Goal: Transaction & Acquisition: Purchase product/service

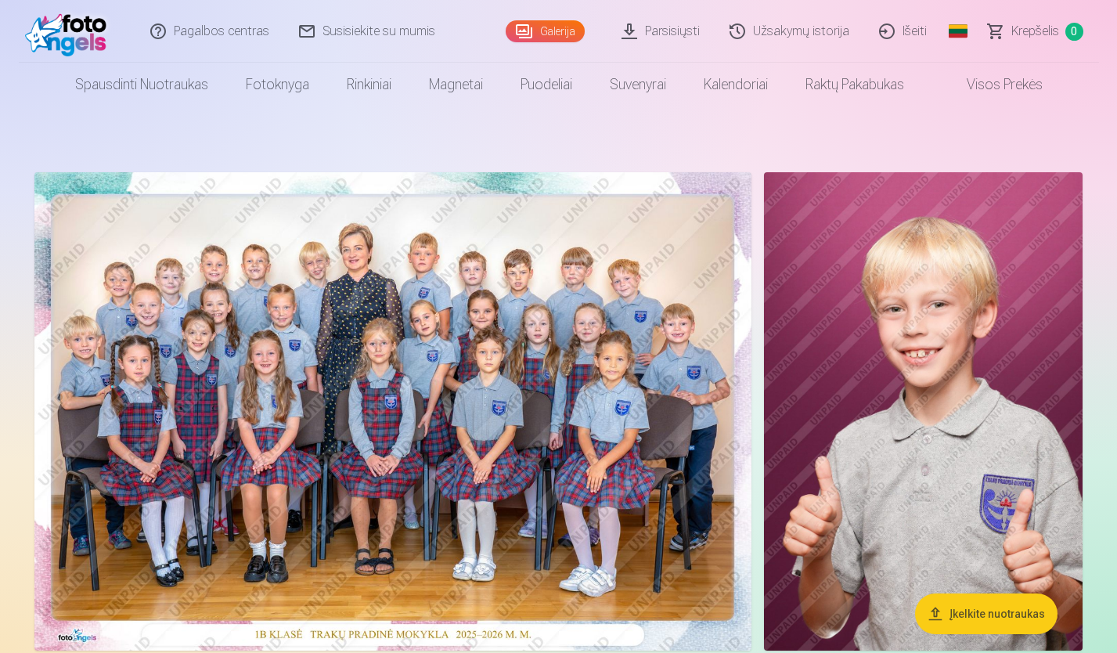
click at [612, 531] on img at bounding box center [392, 411] width 717 height 478
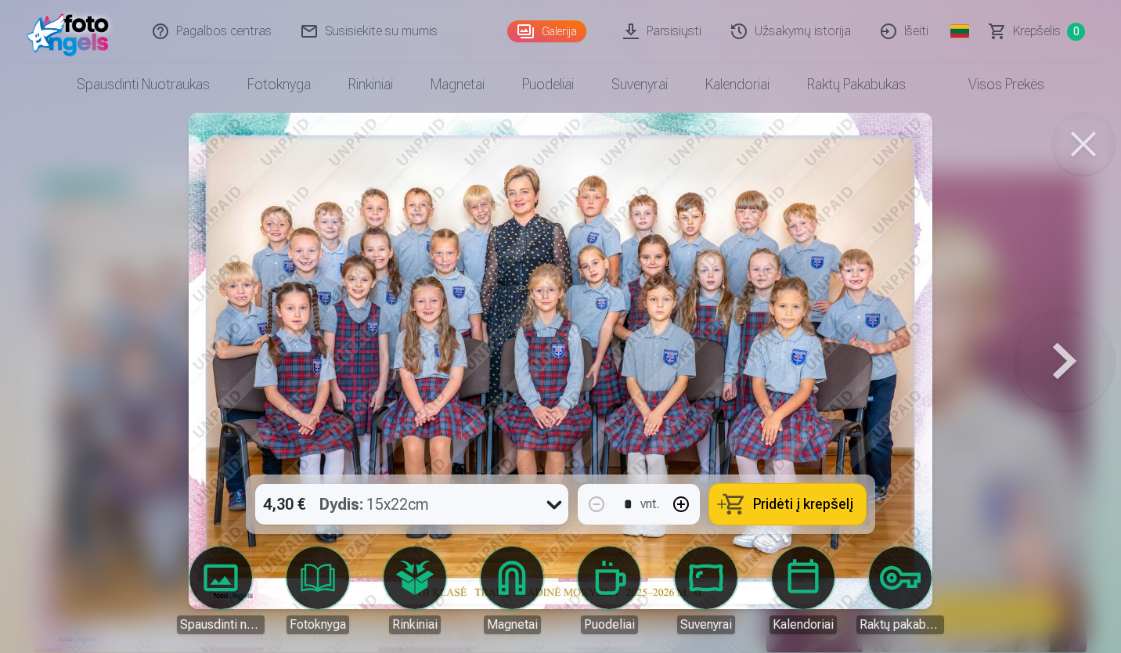
click at [730, 506] on button "Pridėti į krepšelį" at bounding box center [787, 504] width 157 height 41
click at [1055, 371] on button at bounding box center [1065, 361] width 100 height 196
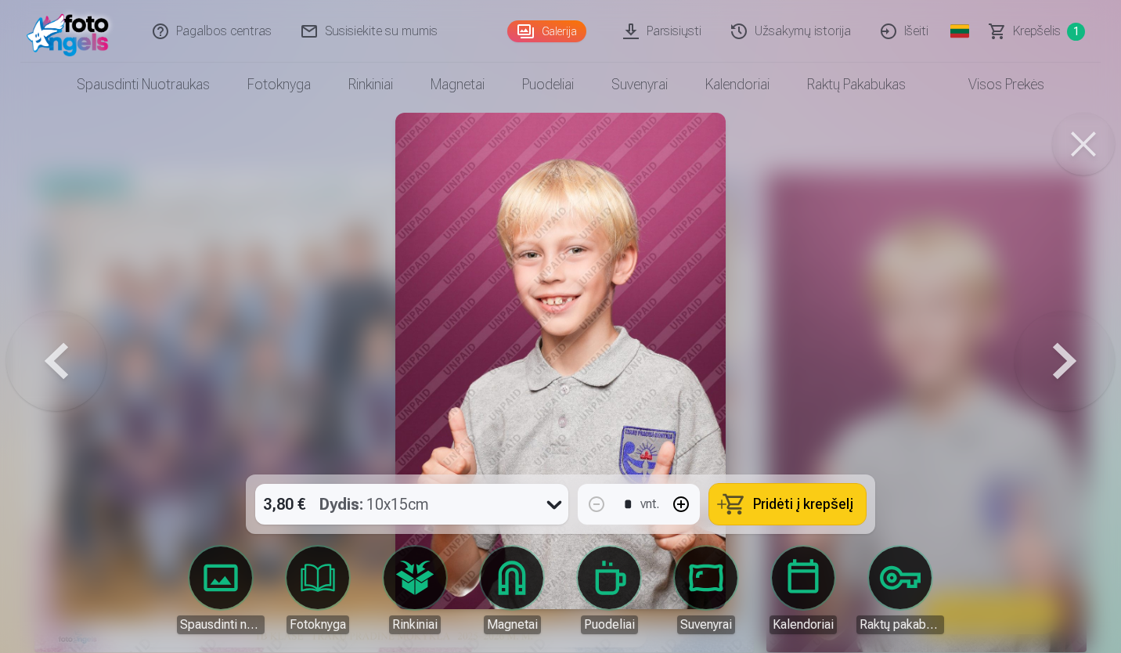
click at [1055, 371] on button at bounding box center [1065, 361] width 100 height 196
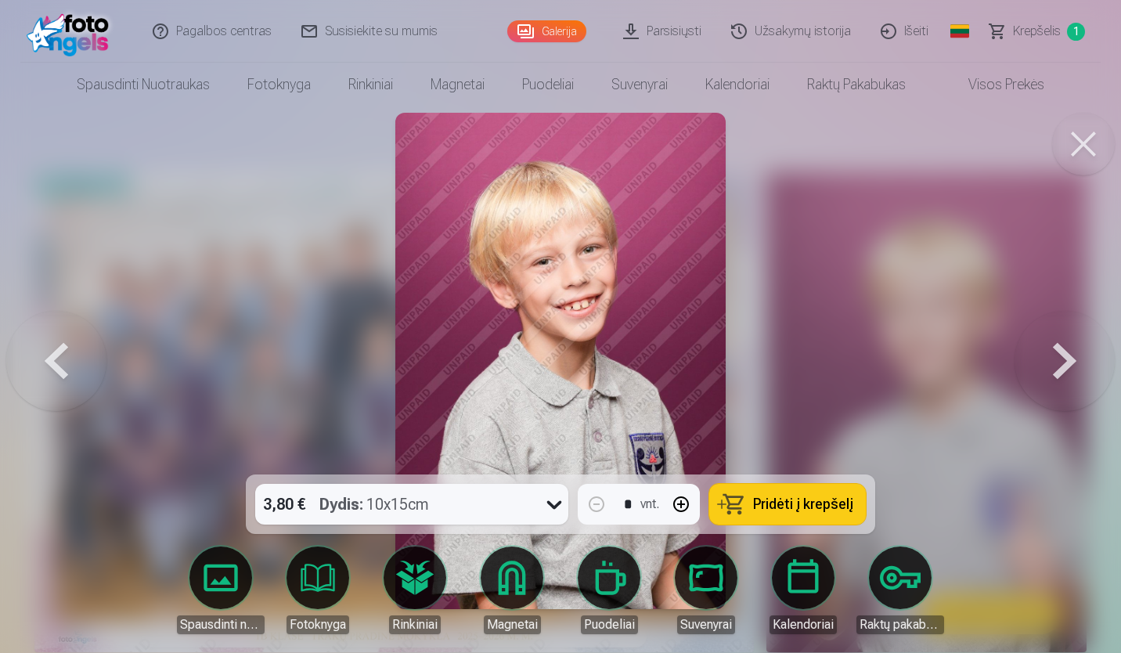
click at [1055, 371] on button at bounding box center [1065, 361] width 100 height 196
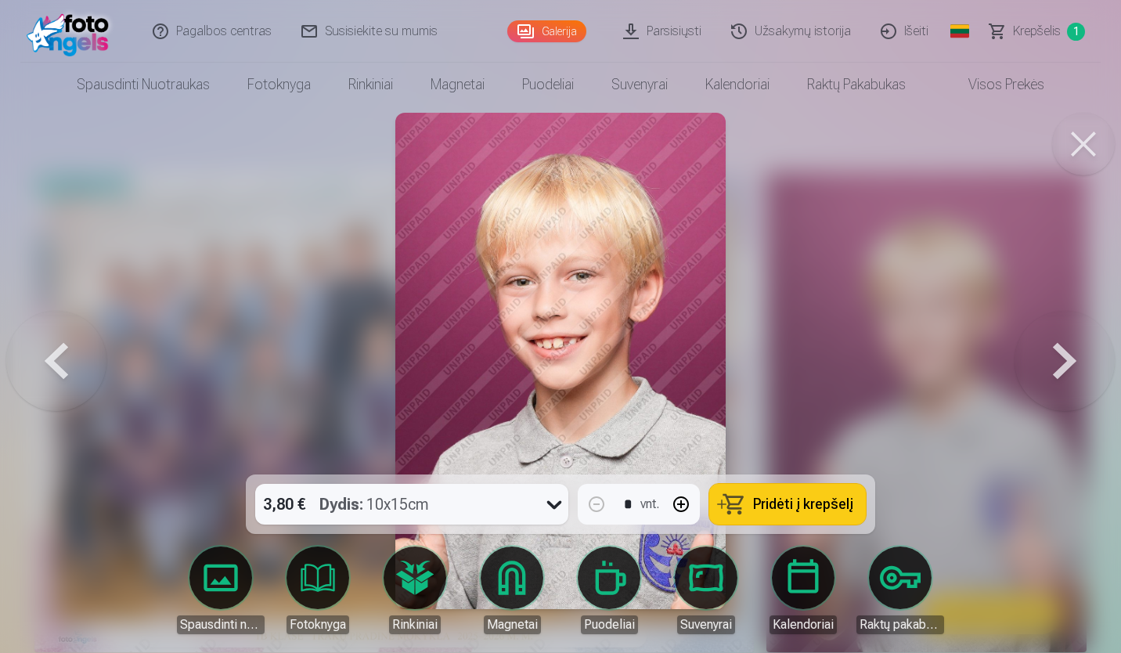
click at [1055, 371] on button at bounding box center [1065, 361] width 100 height 196
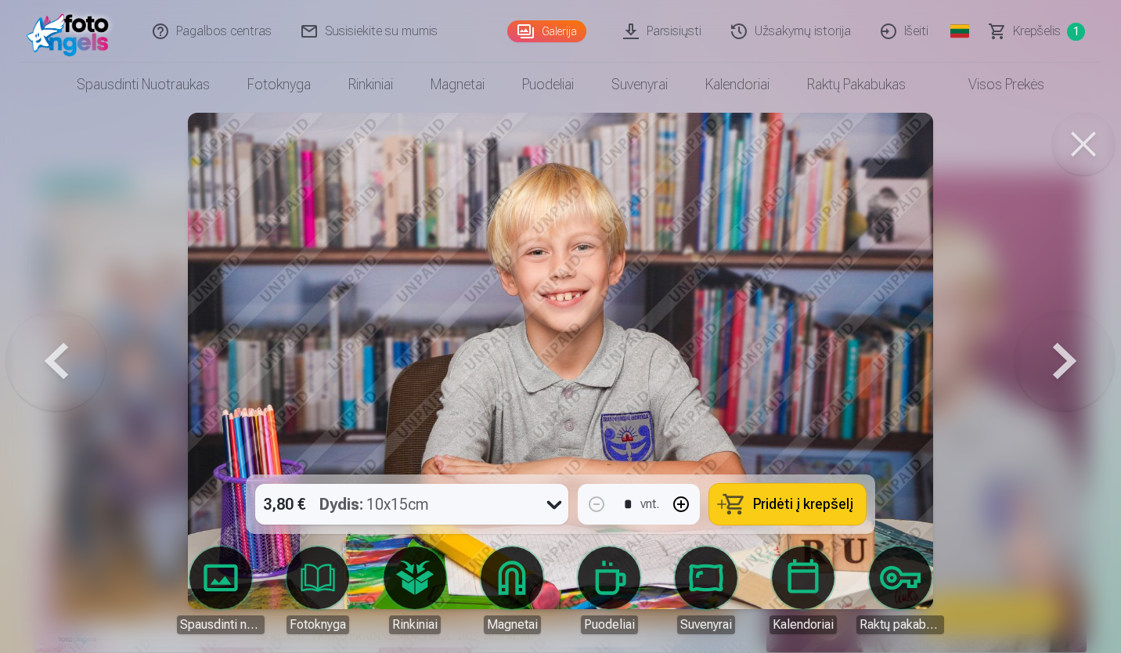
click at [1055, 371] on button at bounding box center [1065, 361] width 100 height 196
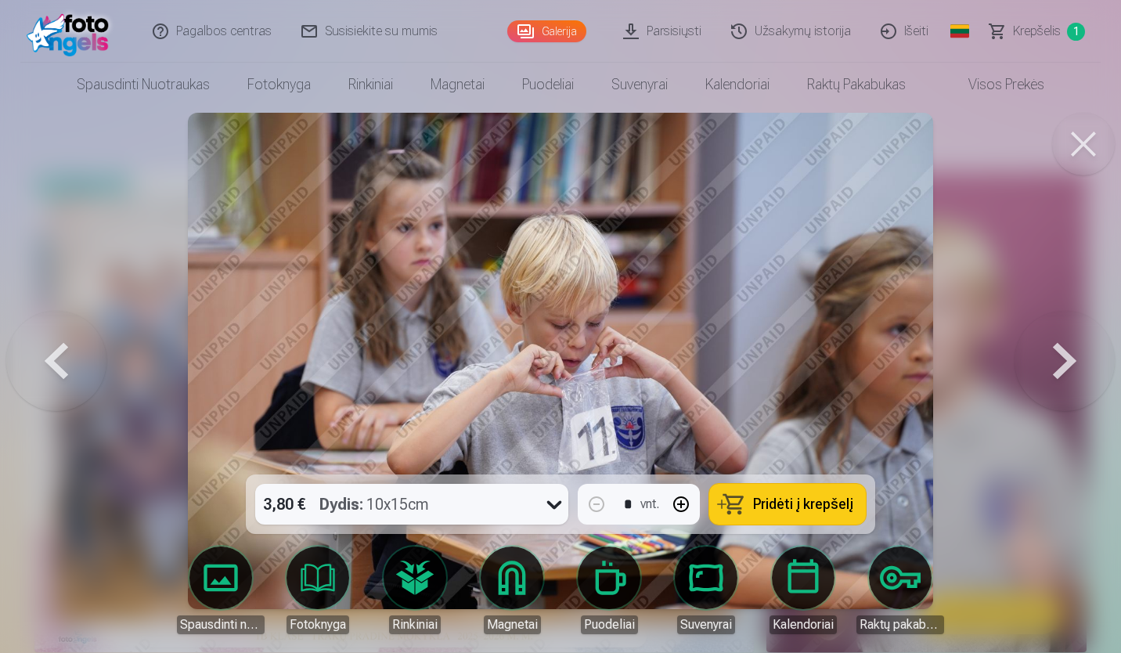
click at [1055, 371] on button at bounding box center [1065, 361] width 100 height 196
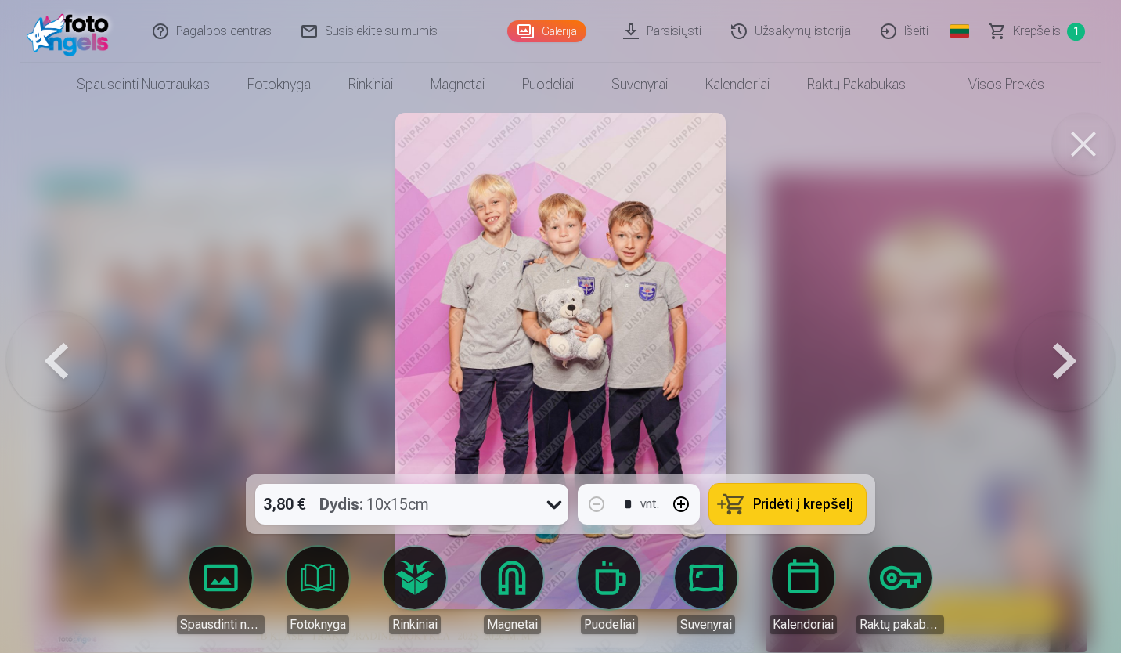
click at [1055, 371] on button at bounding box center [1065, 361] width 100 height 196
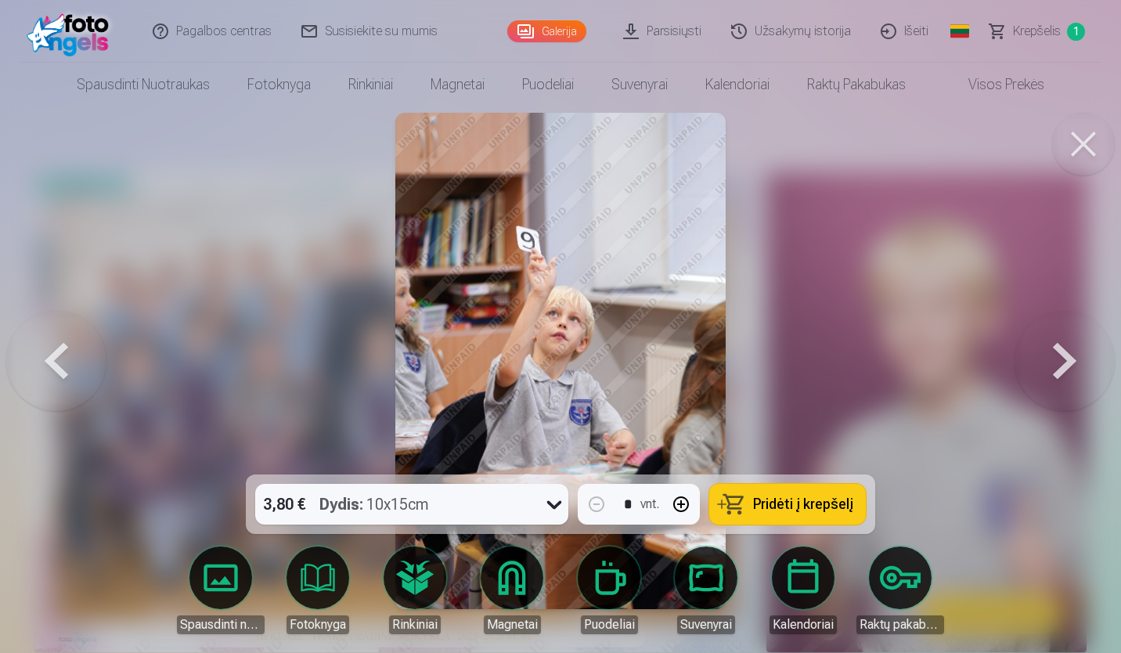
click at [1055, 371] on button at bounding box center [1065, 361] width 100 height 196
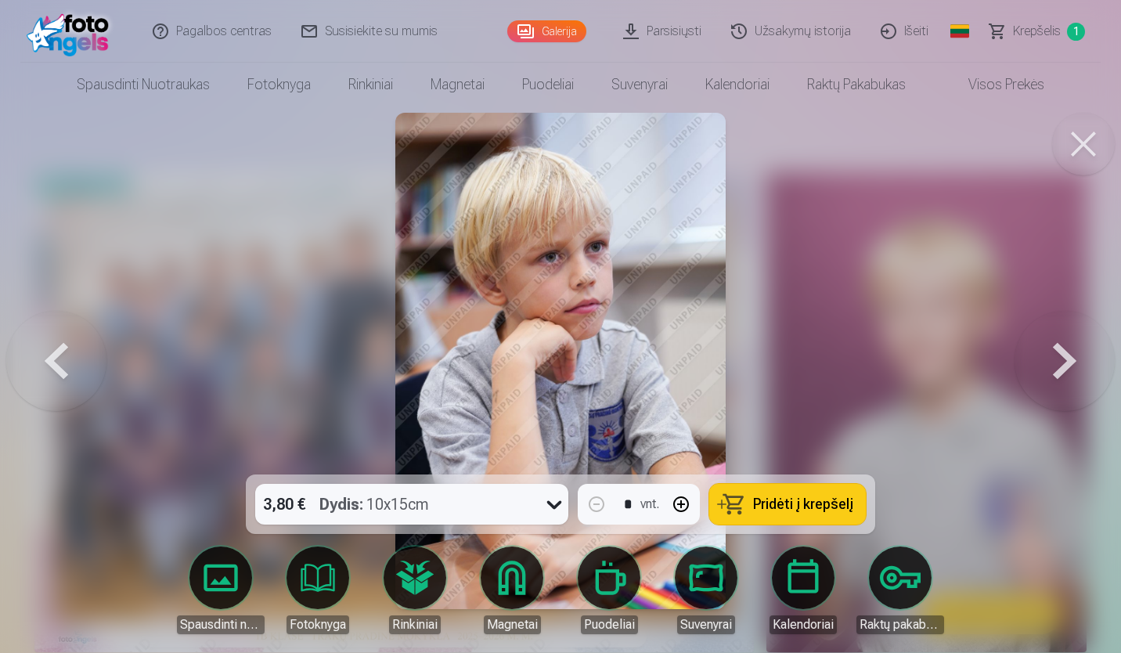
click at [1055, 371] on button at bounding box center [1065, 361] width 100 height 196
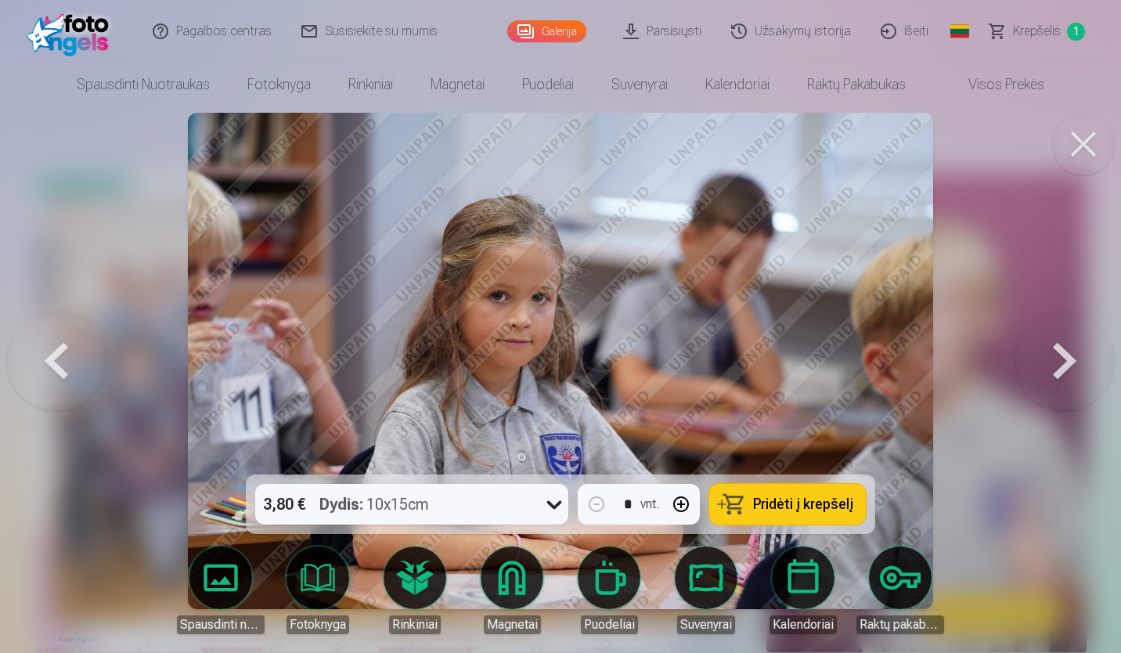
click at [1055, 371] on button at bounding box center [1065, 361] width 100 height 196
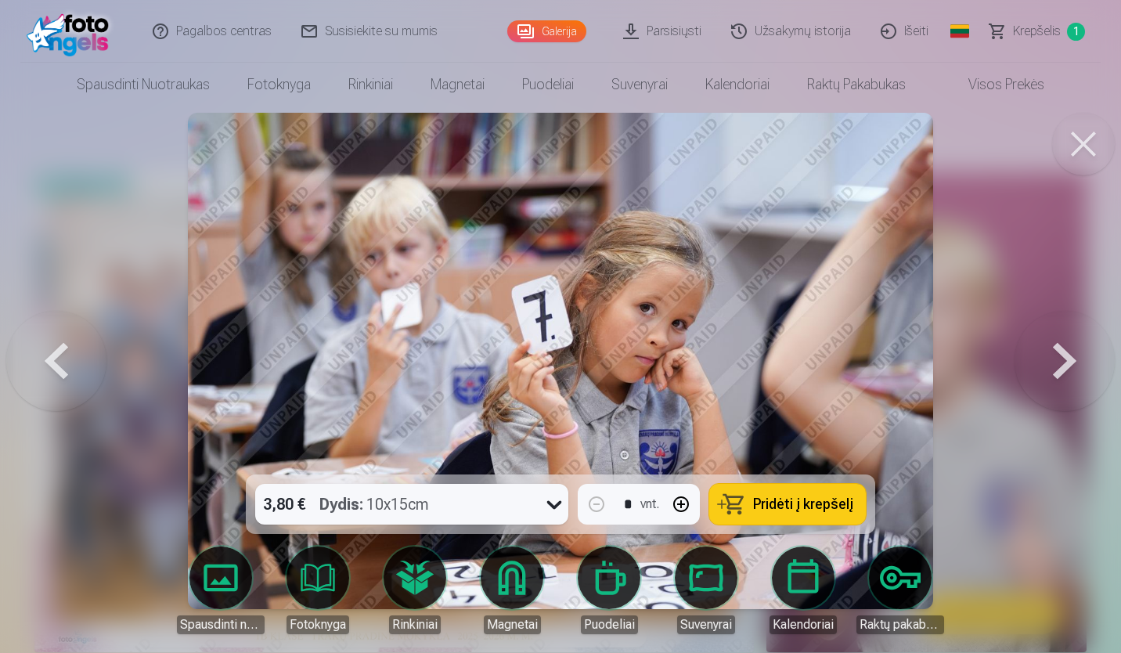
click at [1055, 371] on button at bounding box center [1065, 361] width 100 height 196
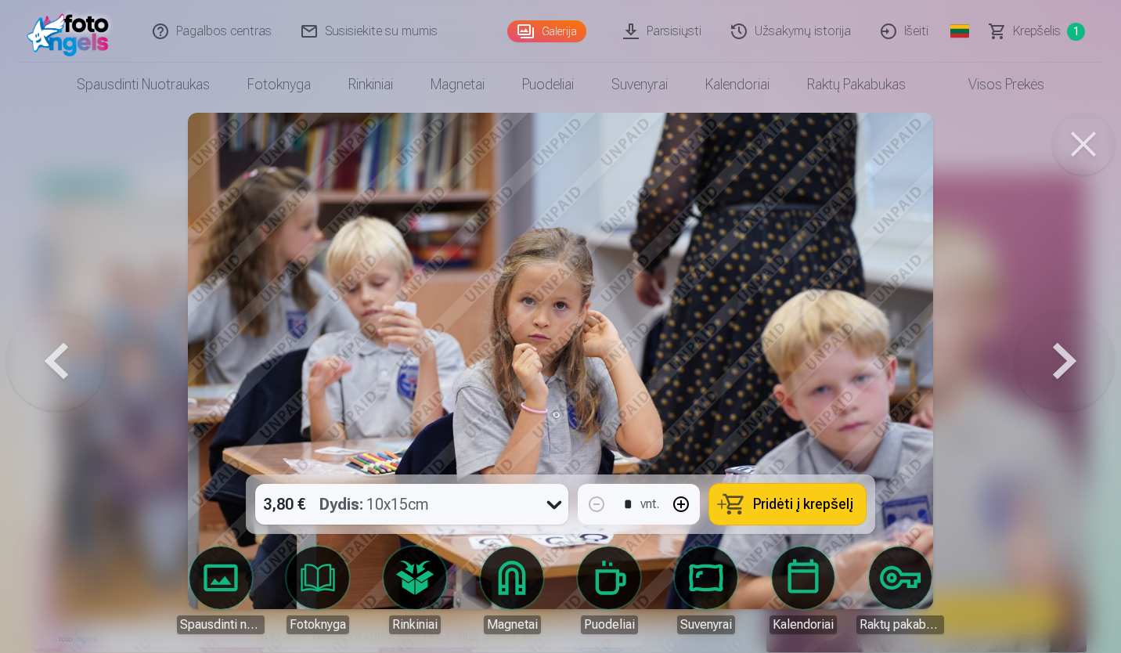
click at [1055, 371] on button at bounding box center [1065, 361] width 100 height 196
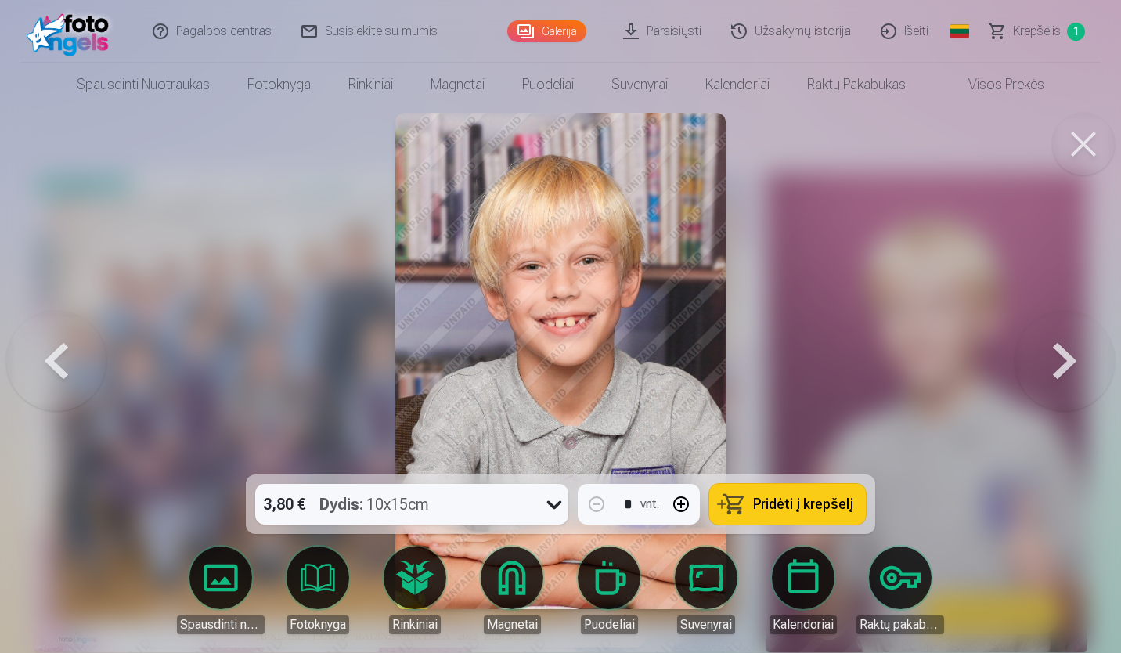
click at [1055, 371] on button at bounding box center [1065, 361] width 100 height 196
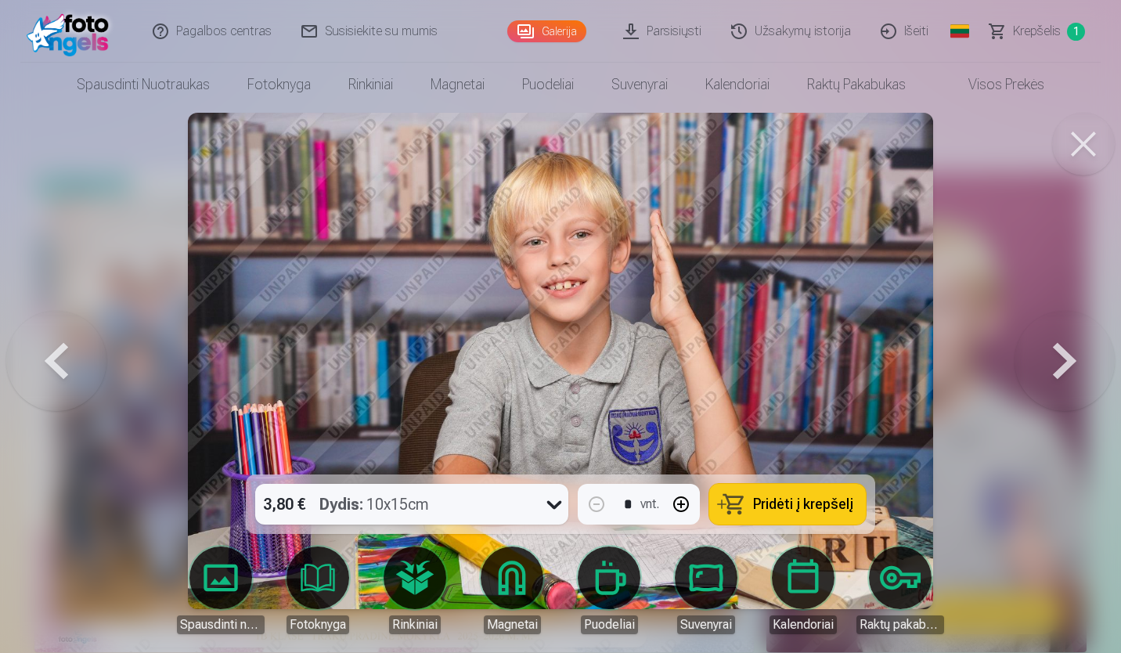
click at [1055, 371] on button at bounding box center [1065, 361] width 100 height 196
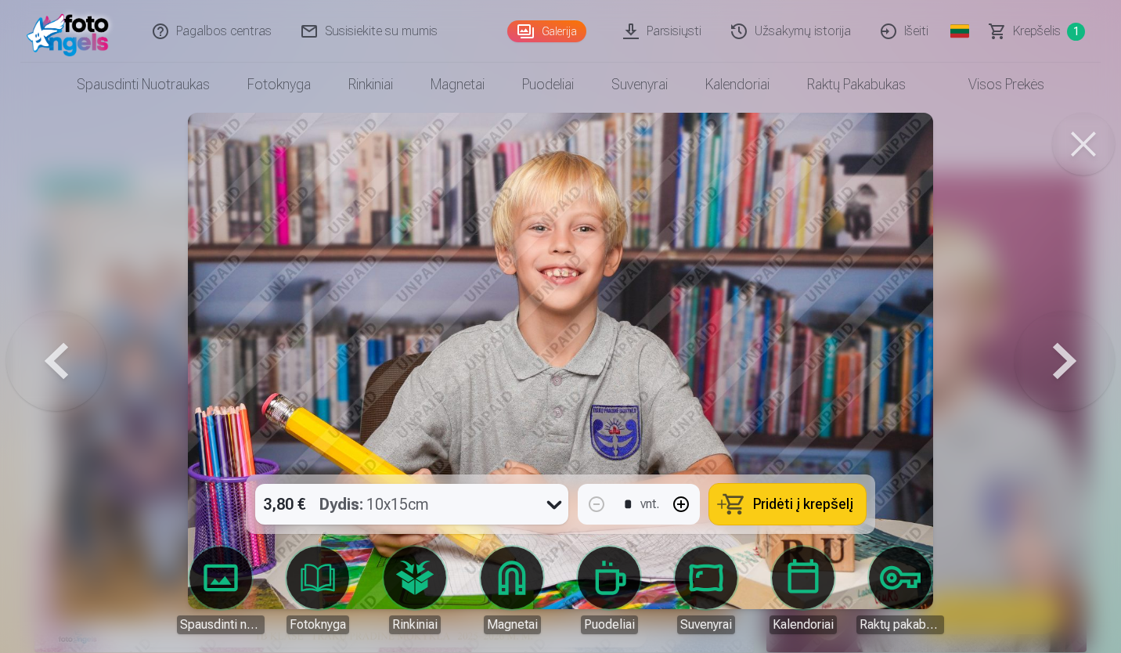
click at [1055, 371] on button at bounding box center [1065, 361] width 100 height 196
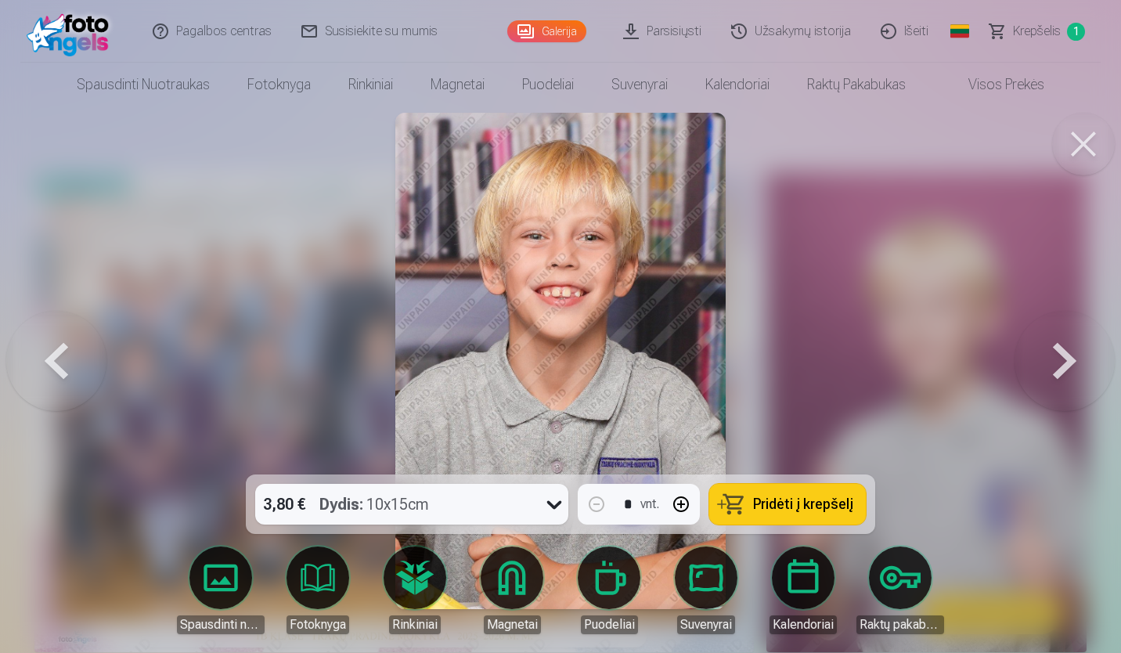
click at [1055, 371] on button at bounding box center [1065, 361] width 100 height 196
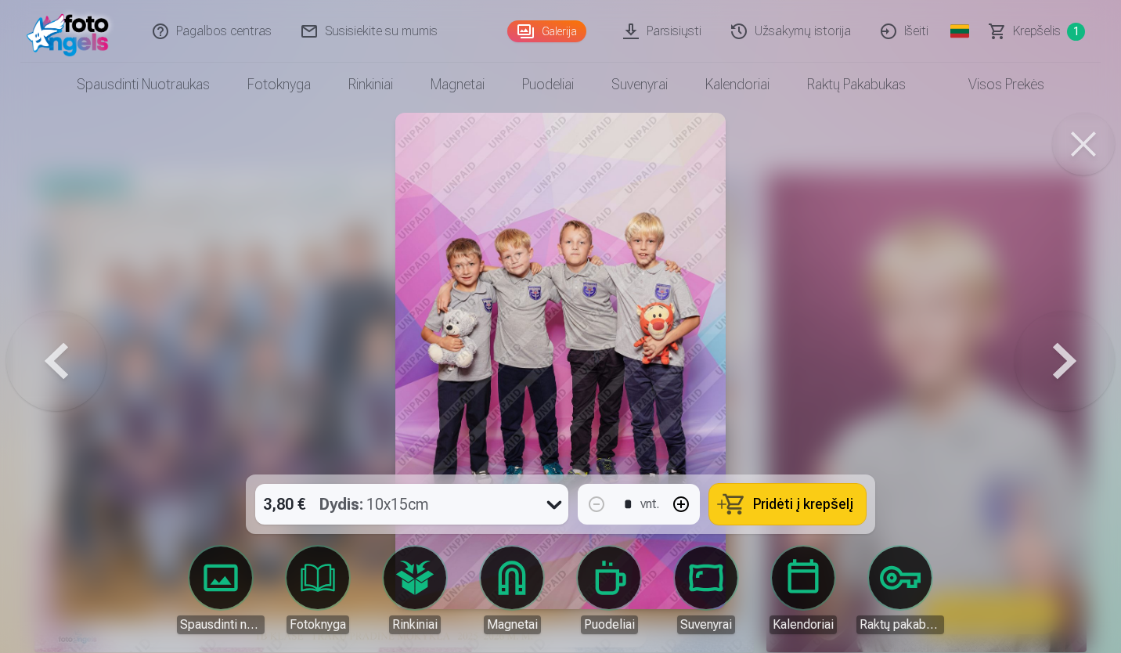
click at [1055, 371] on button at bounding box center [1065, 361] width 100 height 196
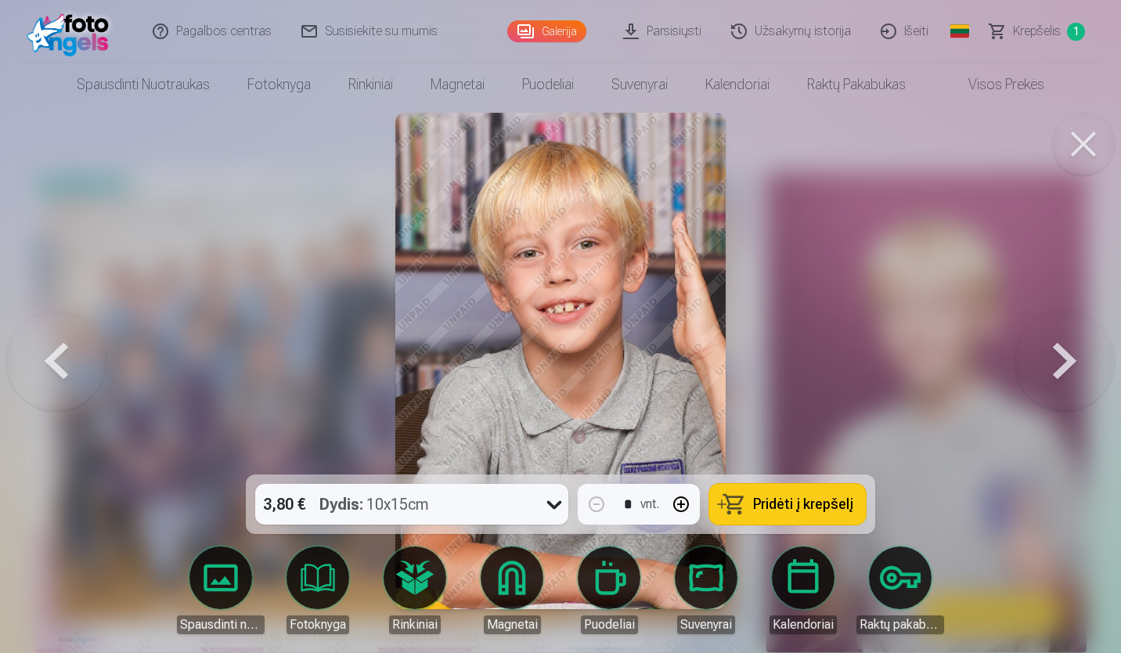
click at [1055, 371] on button at bounding box center [1065, 361] width 100 height 196
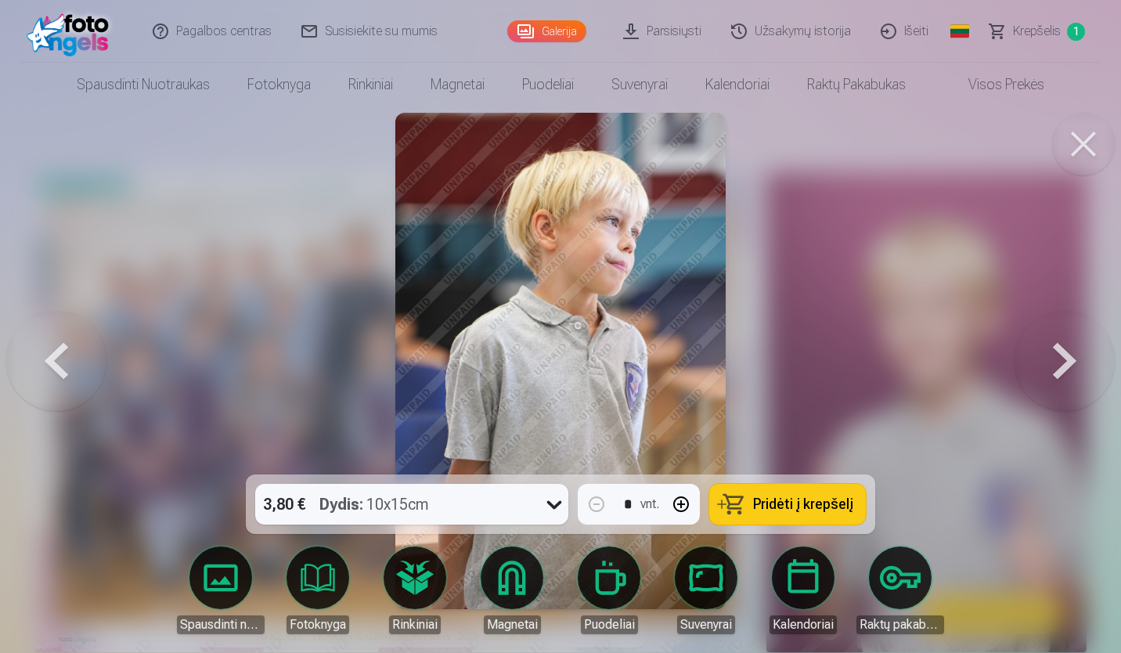
click at [1055, 371] on button at bounding box center [1065, 361] width 100 height 196
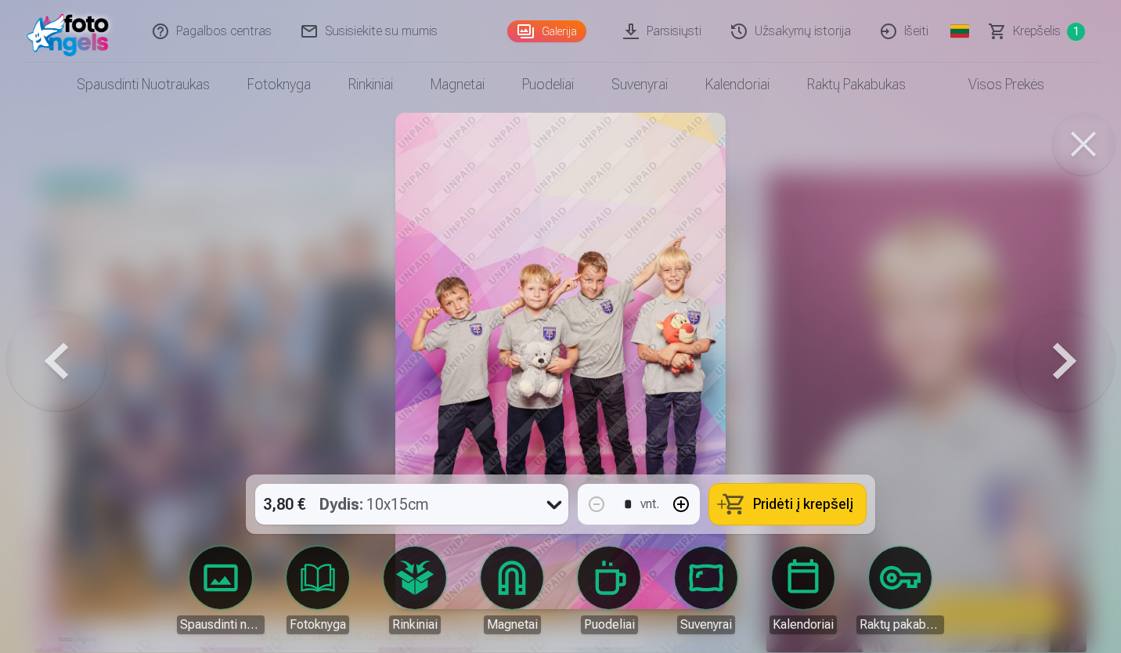
click at [1055, 371] on button at bounding box center [1065, 361] width 100 height 196
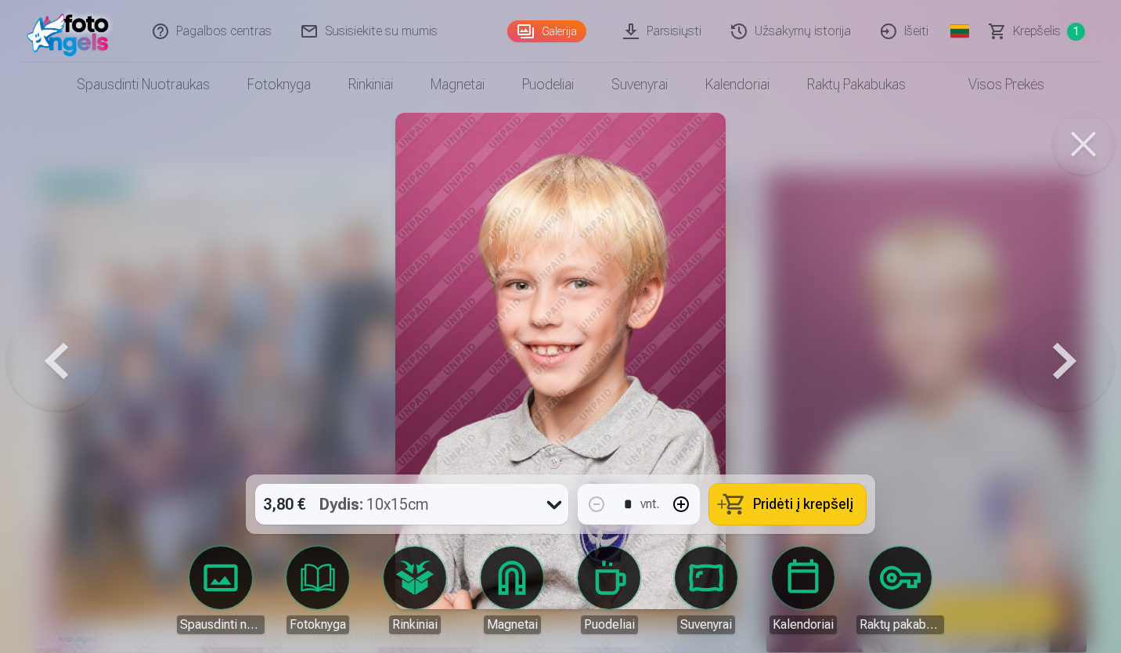
click at [1055, 371] on button at bounding box center [1065, 361] width 100 height 196
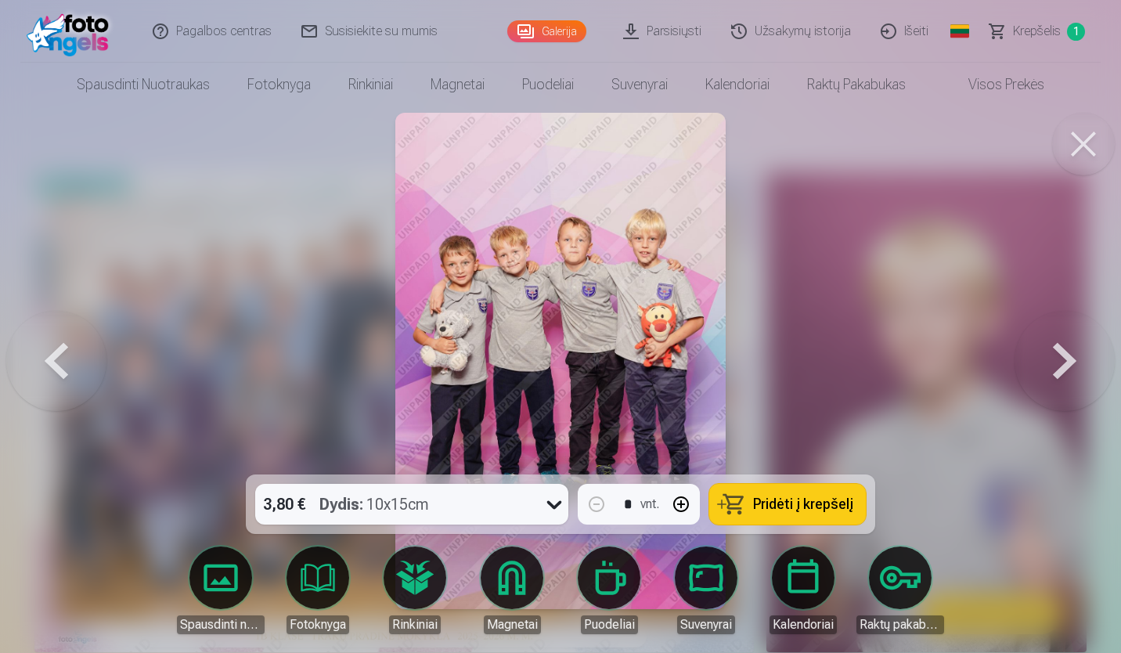
click at [547, 31] on link "Galerija" at bounding box center [546, 31] width 79 height 22
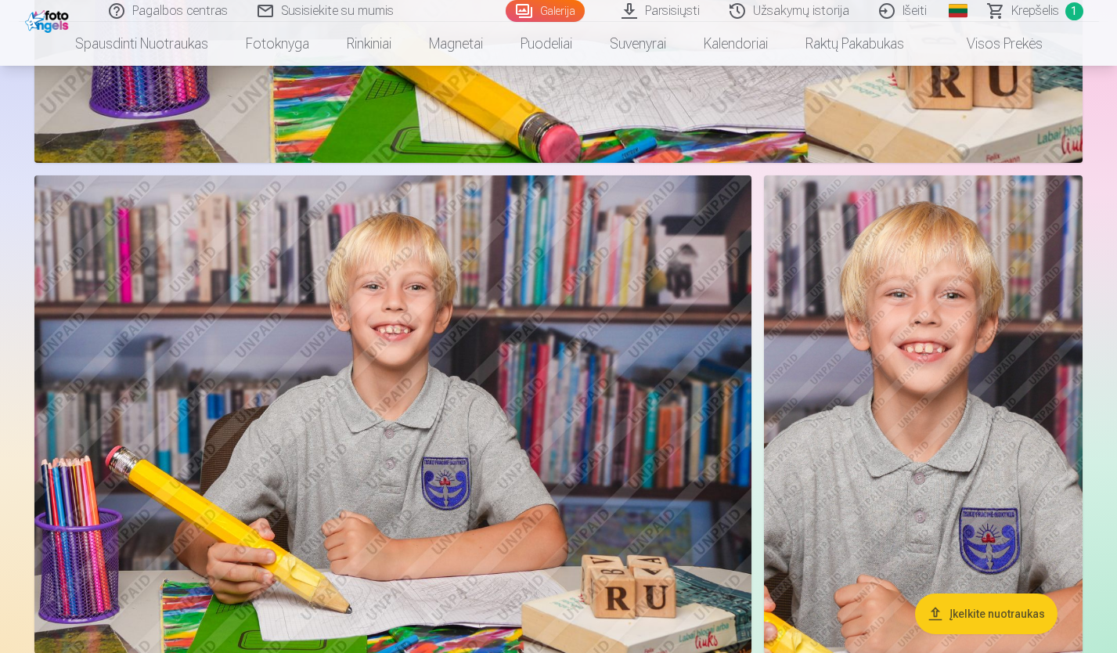
scroll to position [5894, 0]
click at [489, 522] on img at bounding box center [392, 414] width 717 height 478
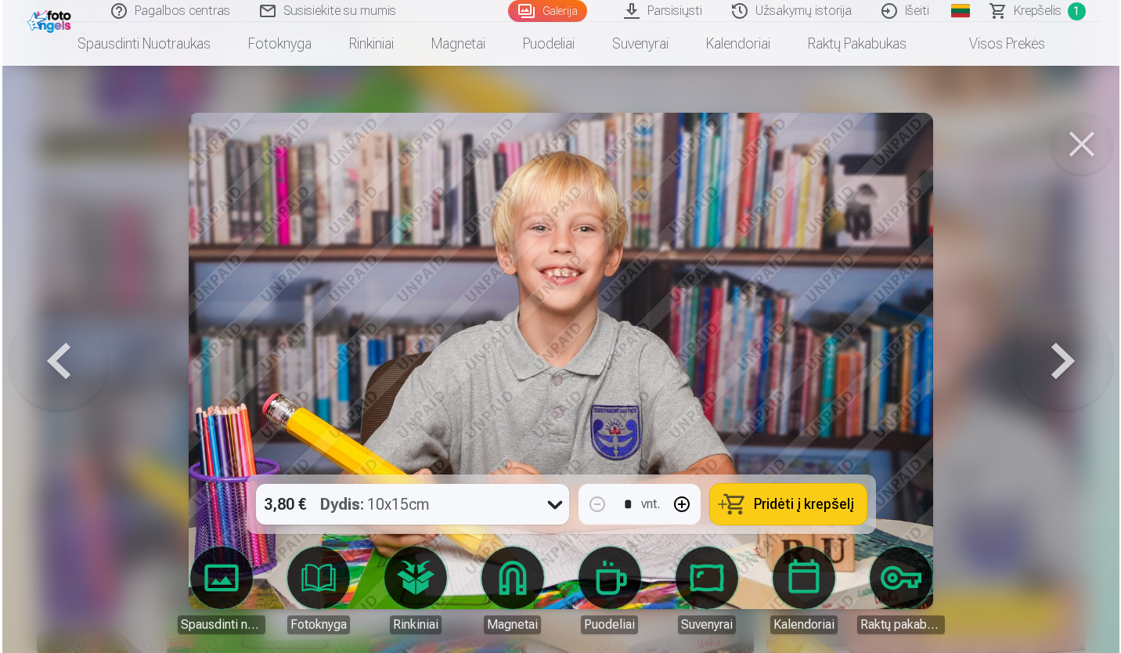
scroll to position [5912, 0]
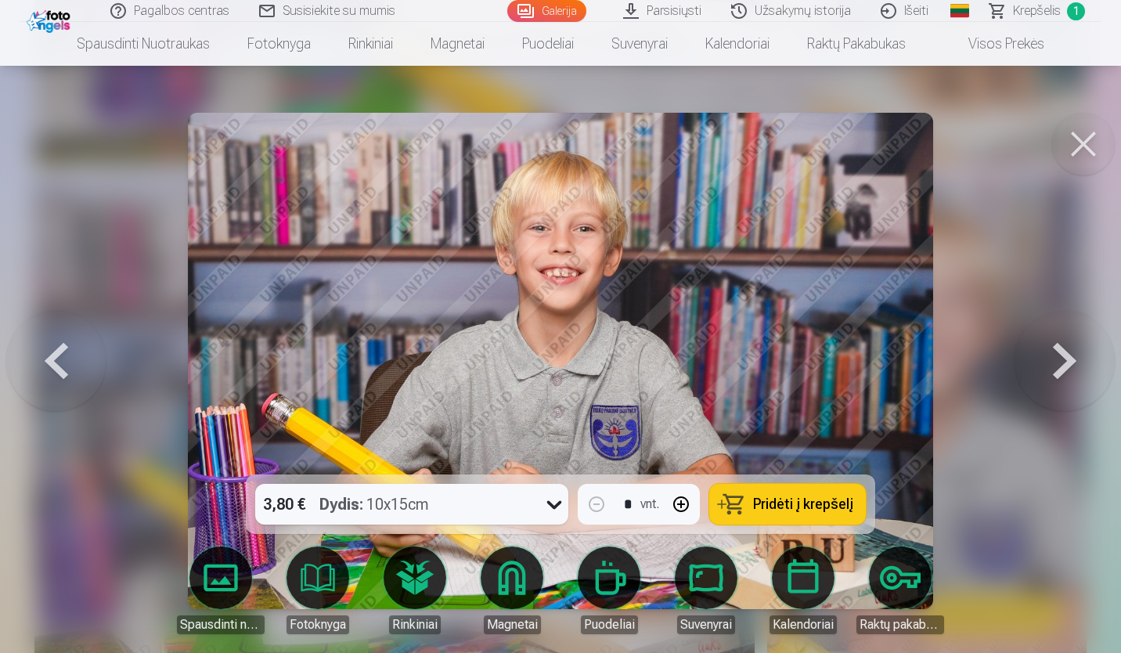
click at [734, 511] on button "Pridėti į krepšelį" at bounding box center [787, 504] width 157 height 41
click at [1079, 142] on button at bounding box center [1083, 144] width 63 height 63
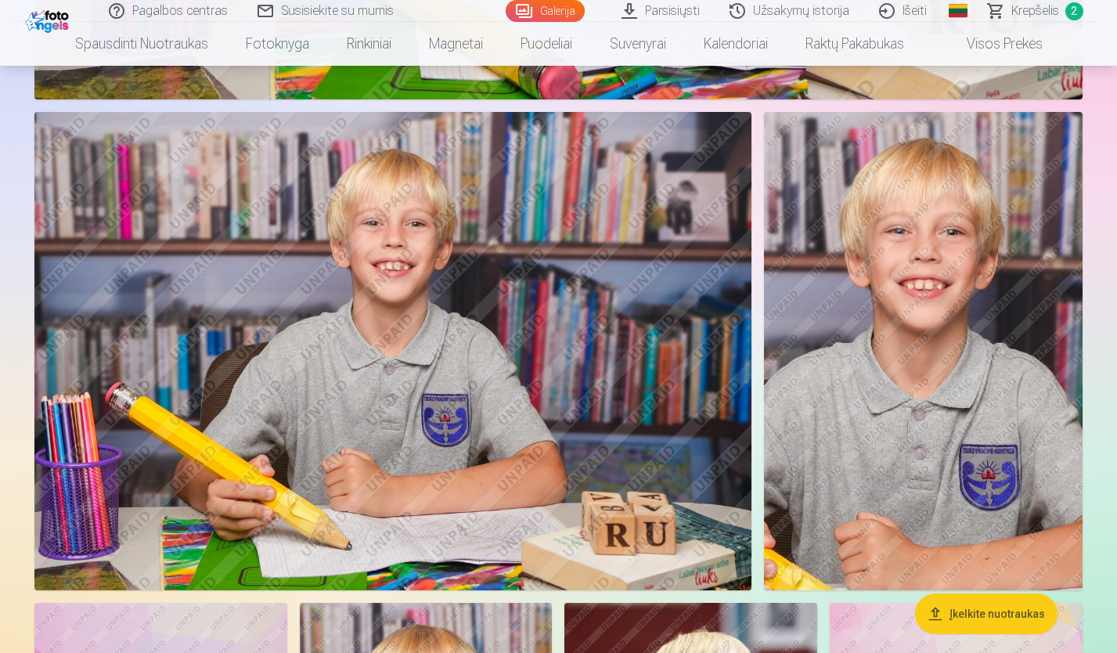
scroll to position [5925, 0]
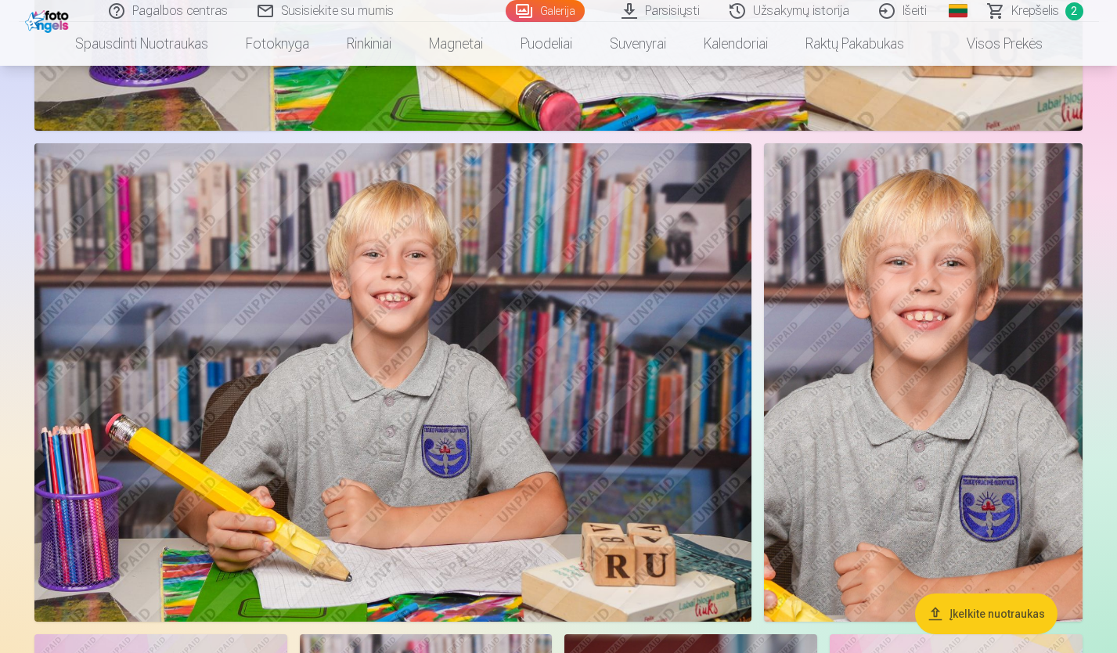
click at [1026, 5] on span "Krepšelis" at bounding box center [1036, 11] width 48 height 19
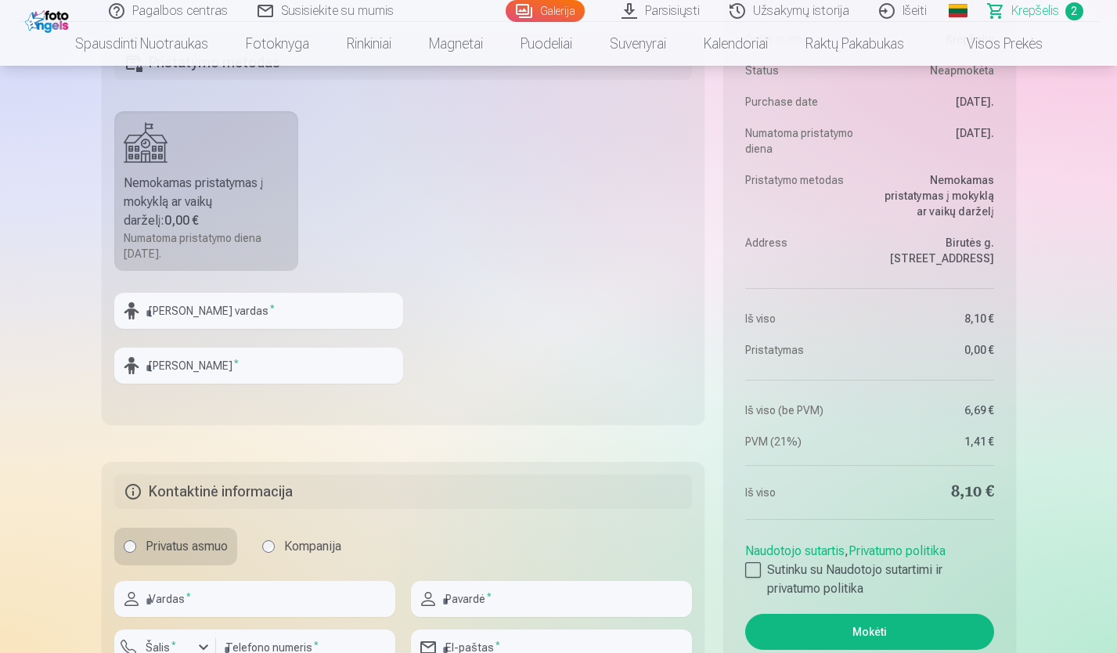
scroll to position [689, 0]
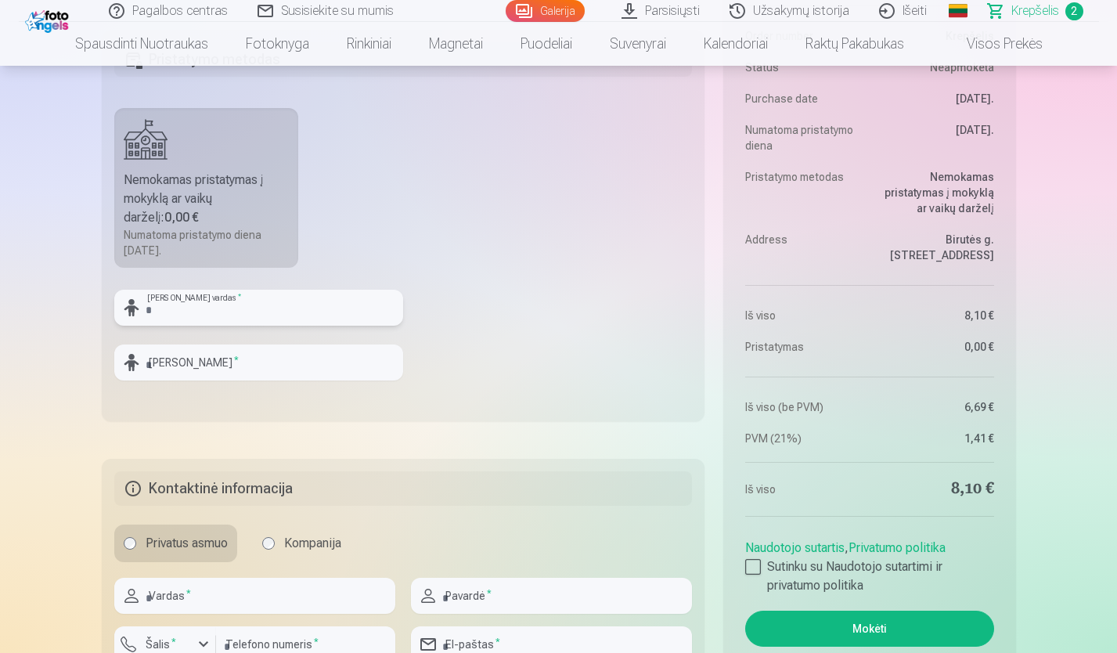
click at [319, 303] on input "text" at bounding box center [258, 308] width 289 height 36
type input "*"
type input "*****"
click at [160, 360] on input "text" at bounding box center [258, 362] width 289 height 36
type input "******"
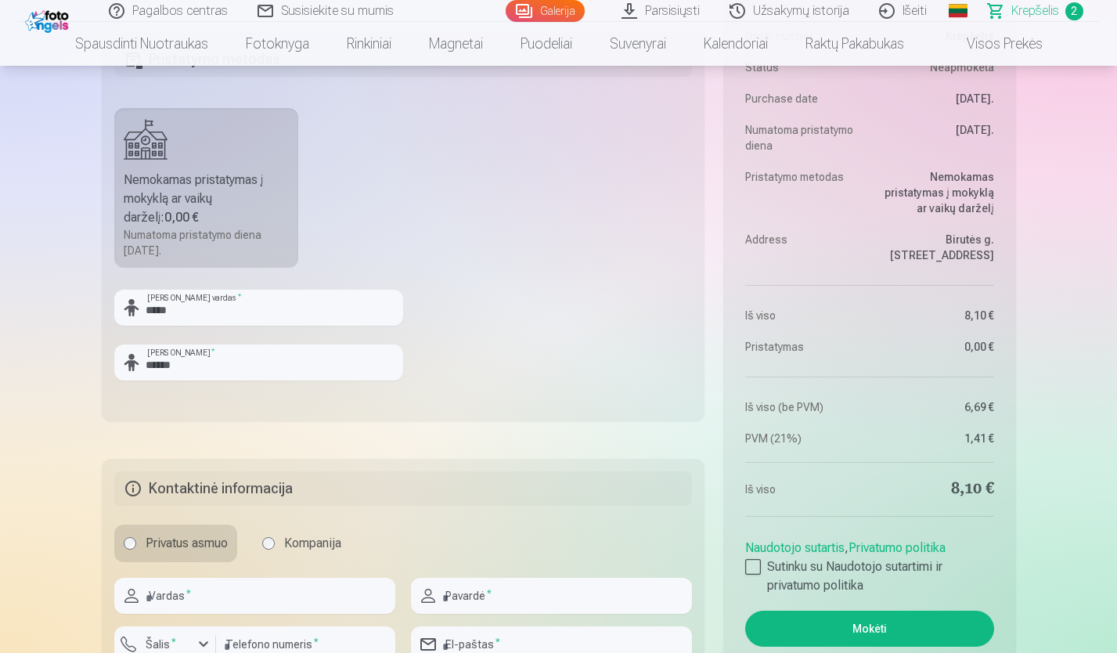
click at [409, 269] on fieldset "Pristatymo metodas Nemokamas pristatymas į mokyklą ar vaikų darželį : 0,00 € Nu…" at bounding box center [404, 225] width 604 height 391
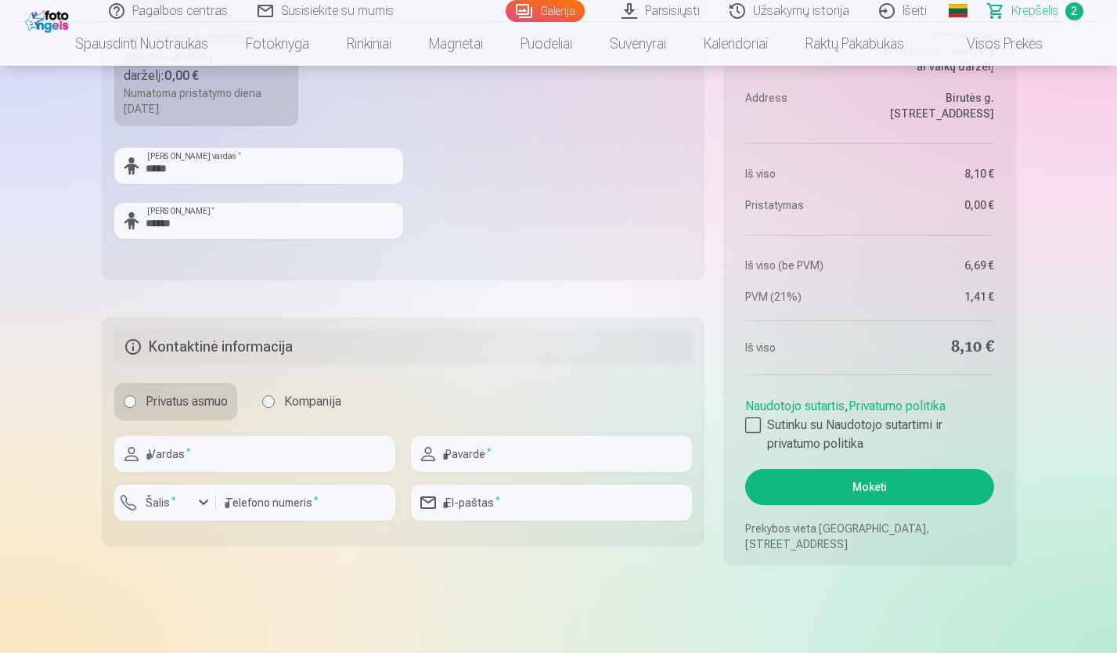
scroll to position [846, 0]
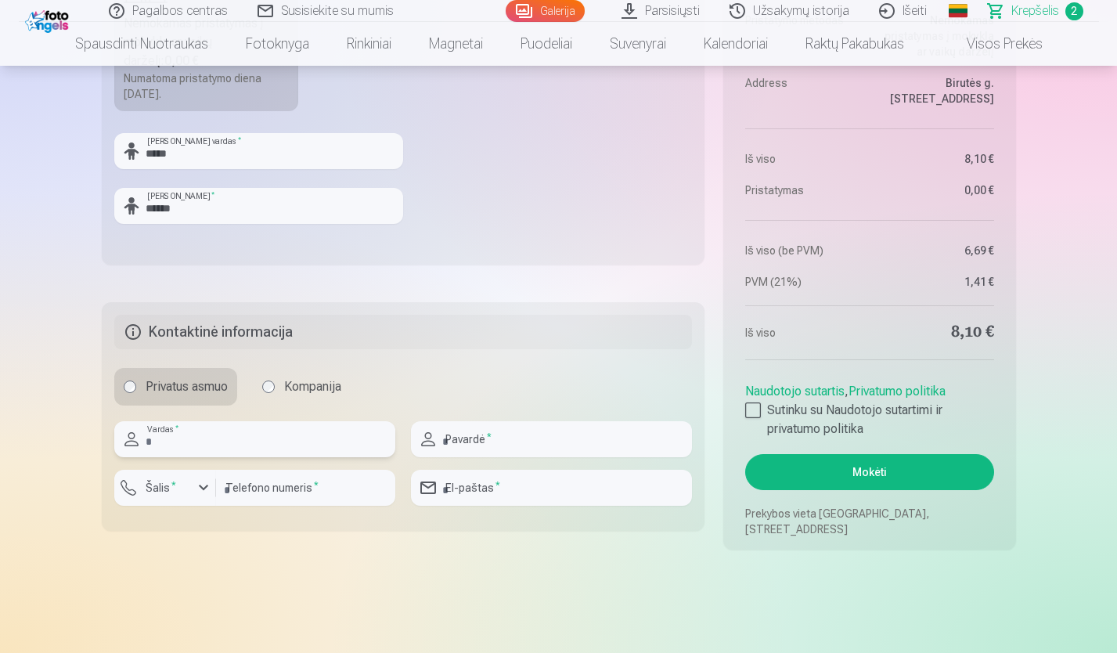
click at [189, 437] on input "text" at bounding box center [254, 439] width 281 height 36
type input "****"
type input "*********"
type input "**********"
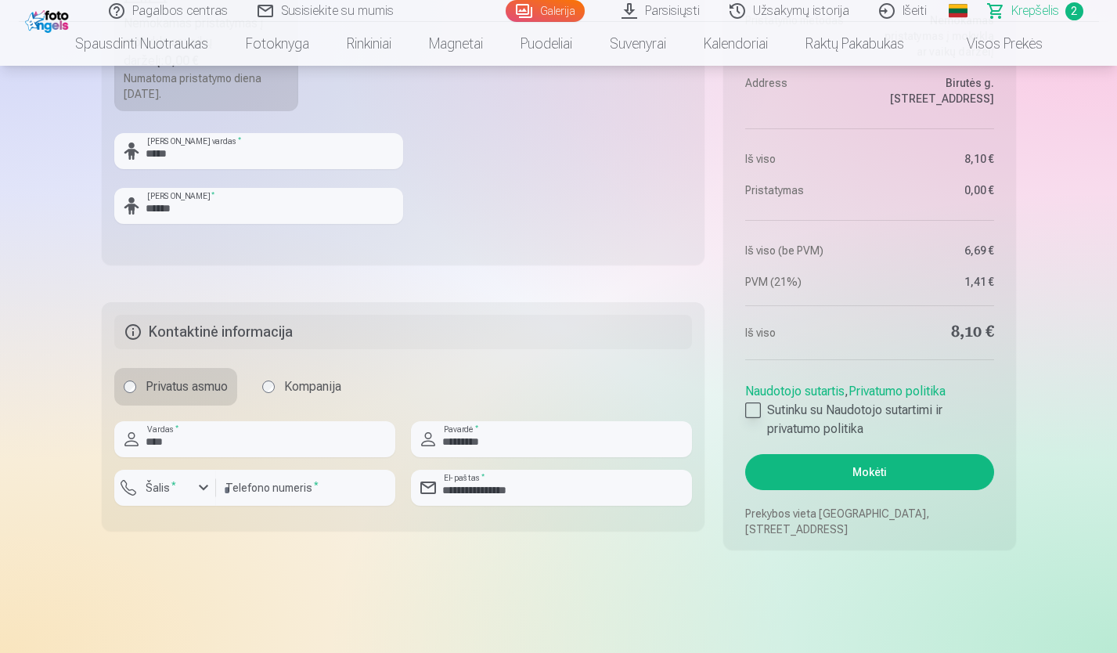
click at [752, 408] on div at bounding box center [753, 410] width 16 height 16
click at [797, 471] on button "Mokėti" at bounding box center [869, 472] width 248 height 36
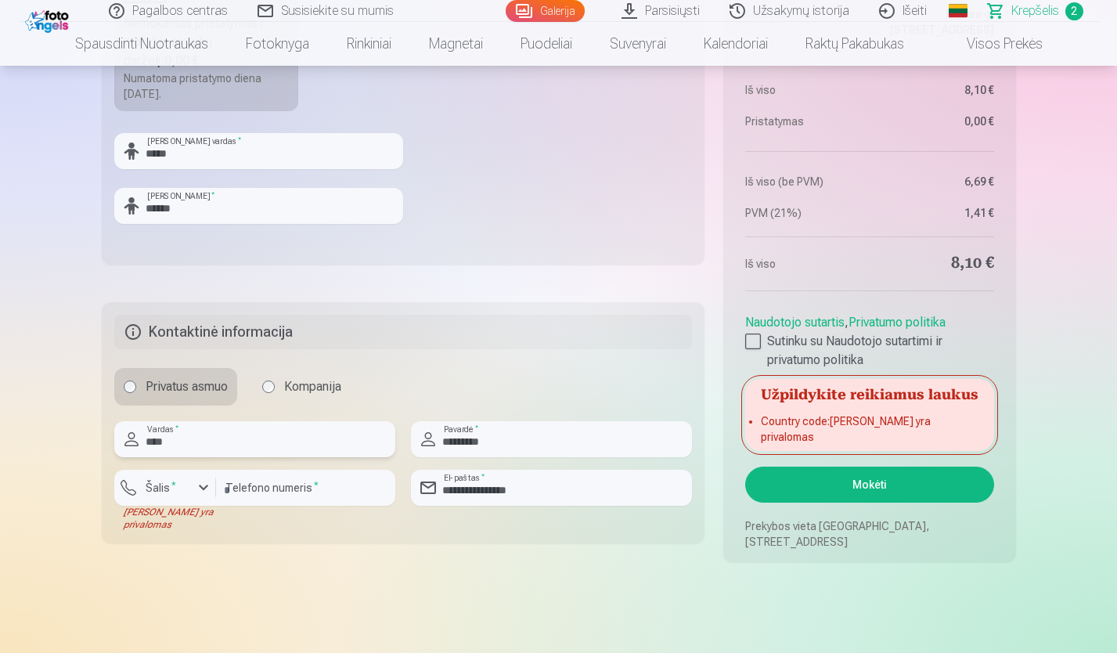
click at [337, 445] on input "****" at bounding box center [254, 439] width 281 height 36
click at [139, 490] on label "Šalis *" at bounding box center [160, 488] width 43 height 16
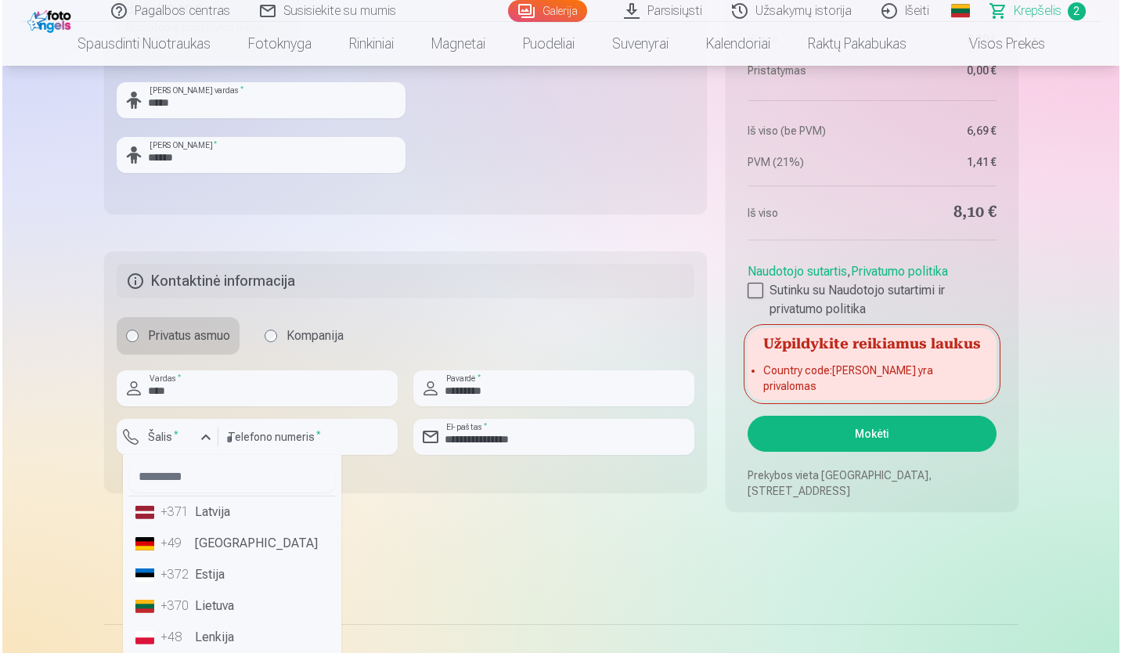
scroll to position [4, 0]
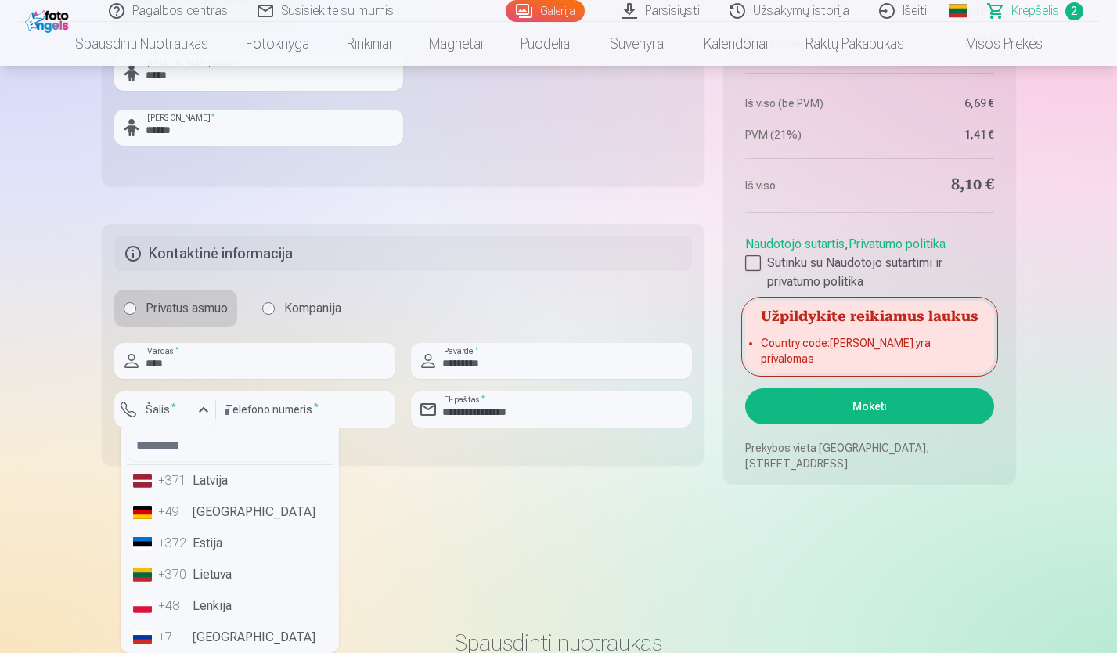
click at [169, 566] on div "+370" at bounding box center [173, 574] width 31 height 19
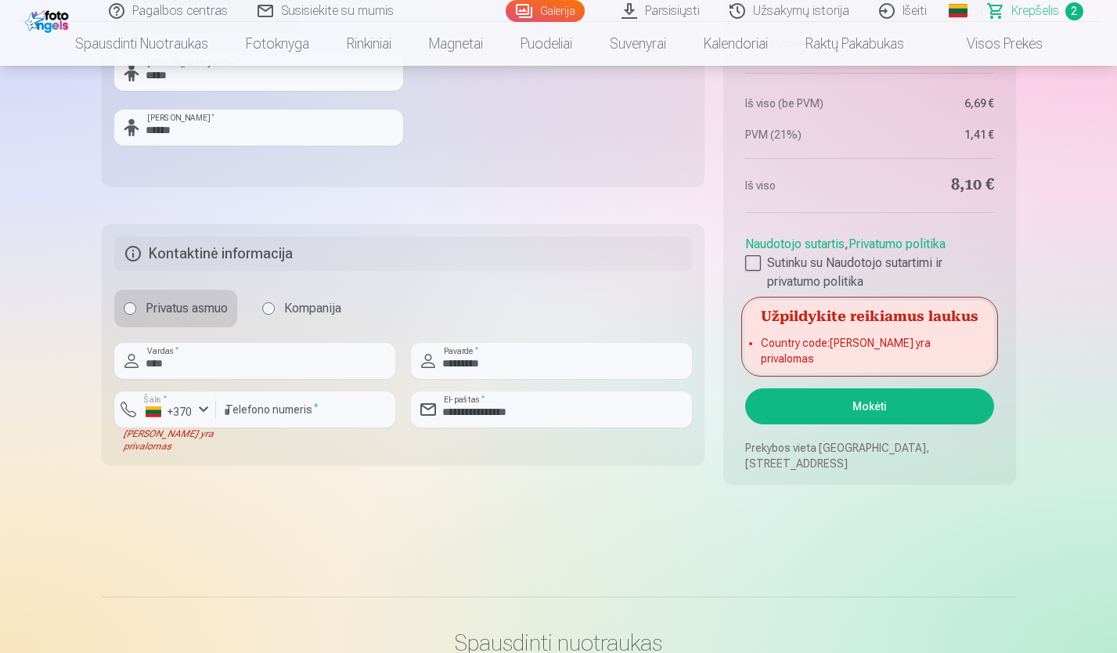
click at [778, 417] on button "Mokėti" at bounding box center [869, 406] width 248 height 36
